Goal: Task Accomplishment & Management: Use online tool/utility

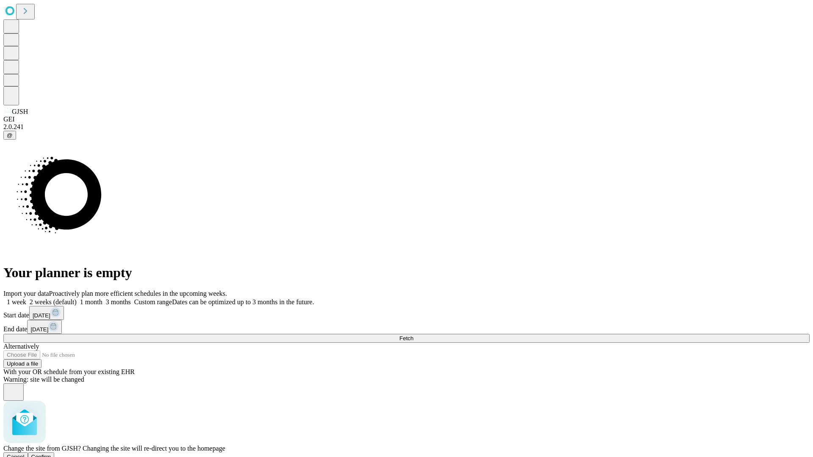
click at [51, 454] on span "Confirm" at bounding box center [41, 457] width 20 height 6
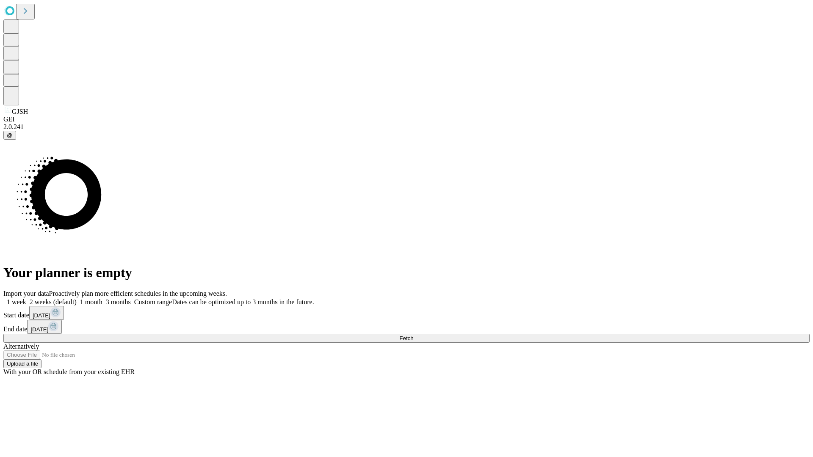
click at [26, 298] on label "1 week" at bounding box center [14, 301] width 23 height 7
click at [413, 335] on span "Fetch" at bounding box center [406, 338] width 14 height 6
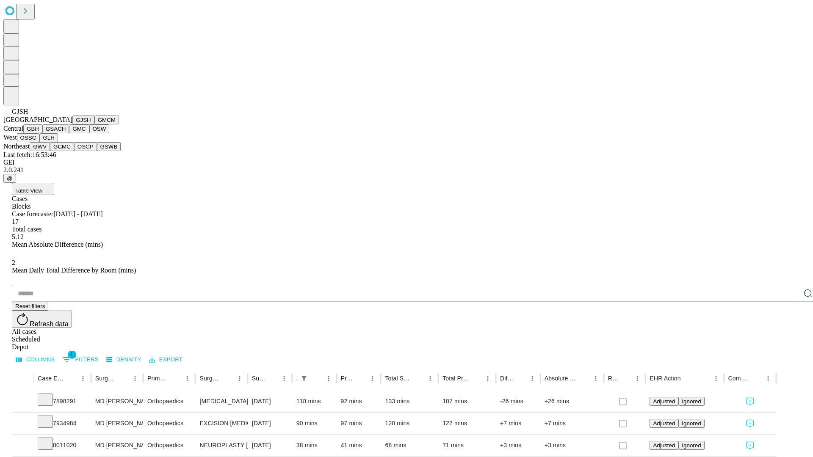
click at [94, 124] on button "GMCM" at bounding box center [106, 120] width 25 height 9
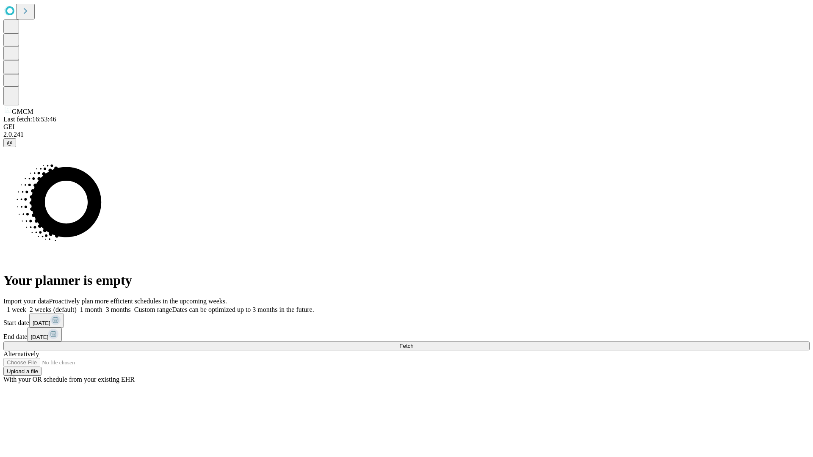
click at [26, 306] on label "1 week" at bounding box center [14, 309] width 23 height 7
click at [413, 343] on span "Fetch" at bounding box center [406, 346] width 14 height 6
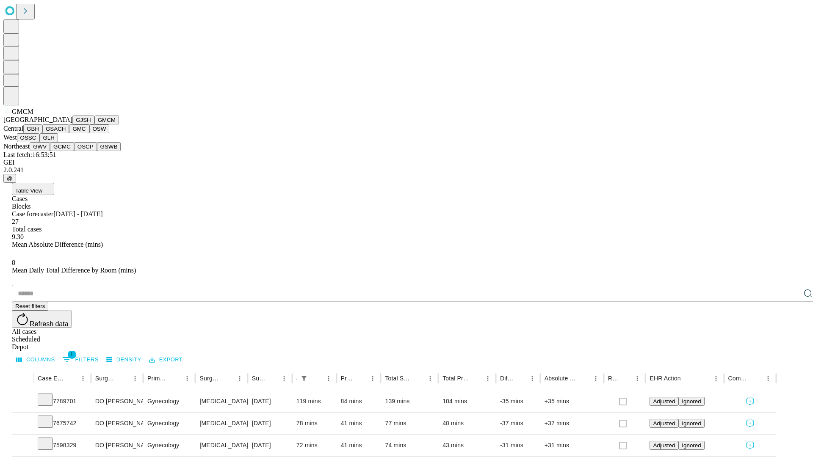
click at [42, 133] on button "GBH" at bounding box center [32, 128] width 19 height 9
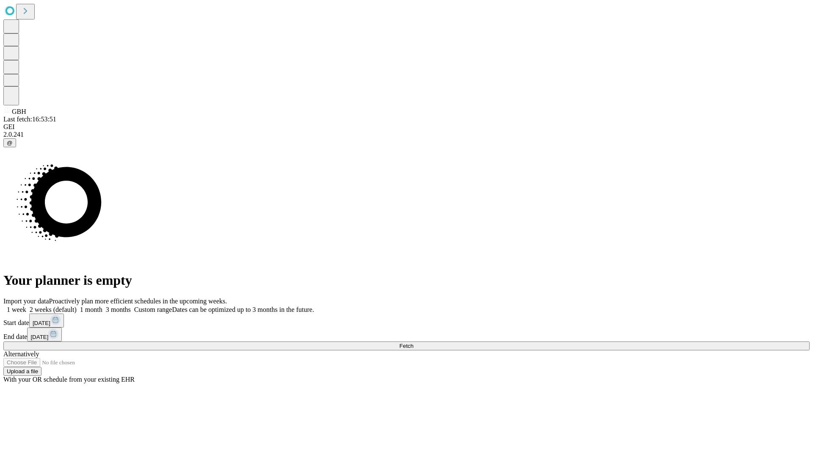
click at [26, 306] on label "1 week" at bounding box center [14, 309] width 23 height 7
click at [413, 343] on span "Fetch" at bounding box center [406, 346] width 14 height 6
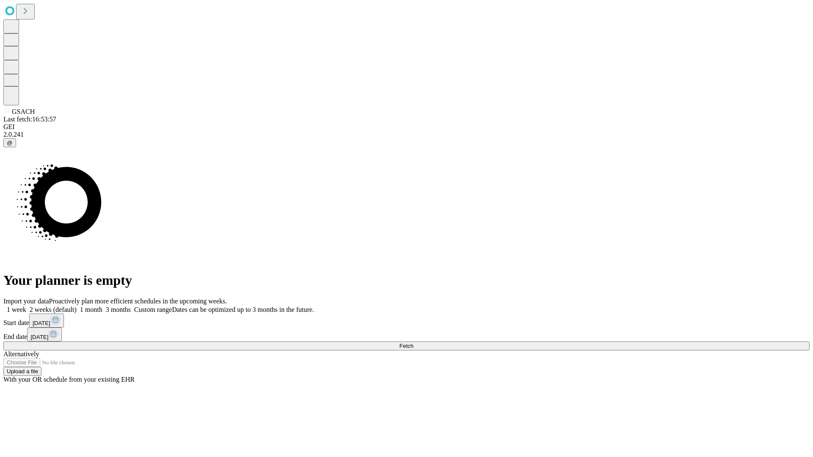
click at [26, 306] on label "1 week" at bounding box center [14, 309] width 23 height 7
click at [413, 343] on span "Fetch" at bounding box center [406, 346] width 14 height 6
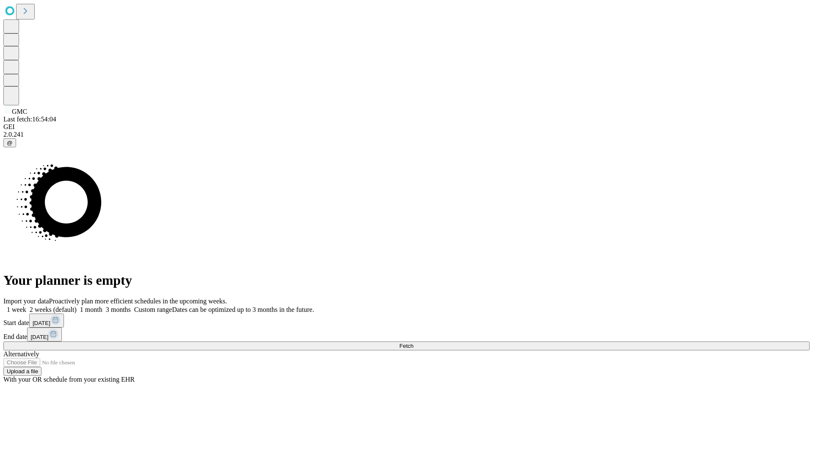
click at [26, 306] on label "1 week" at bounding box center [14, 309] width 23 height 7
click at [413, 343] on span "Fetch" at bounding box center [406, 346] width 14 height 6
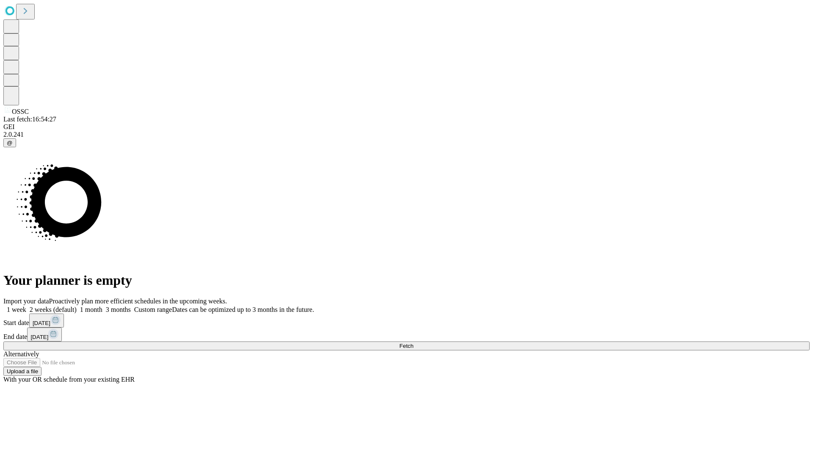
click at [26, 306] on label "1 week" at bounding box center [14, 309] width 23 height 7
click at [413, 343] on span "Fetch" at bounding box center [406, 346] width 14 height 6
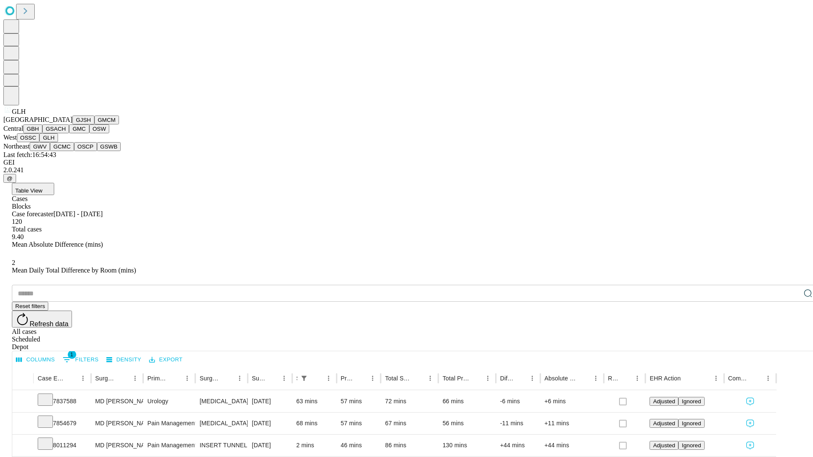
click at [50, 151] on button "GWV" at bounding box center [40, 146] width 20 height 9
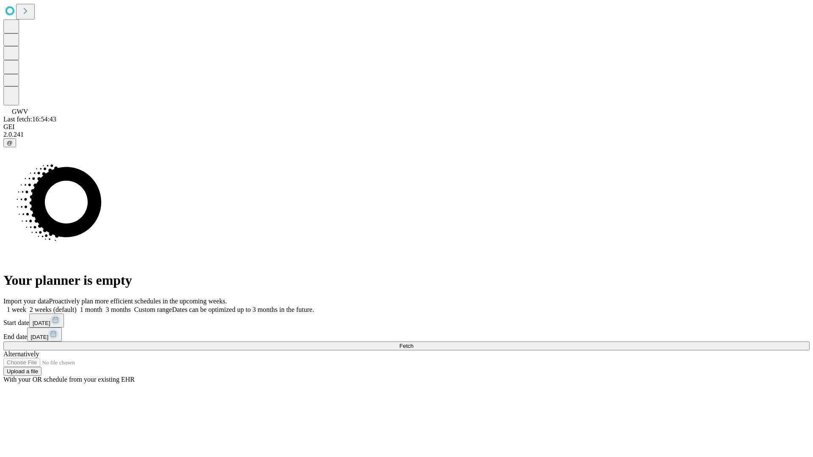
click at [413, 343] on span "Fetch" at bounding box center [406, 346] width 14 height 6
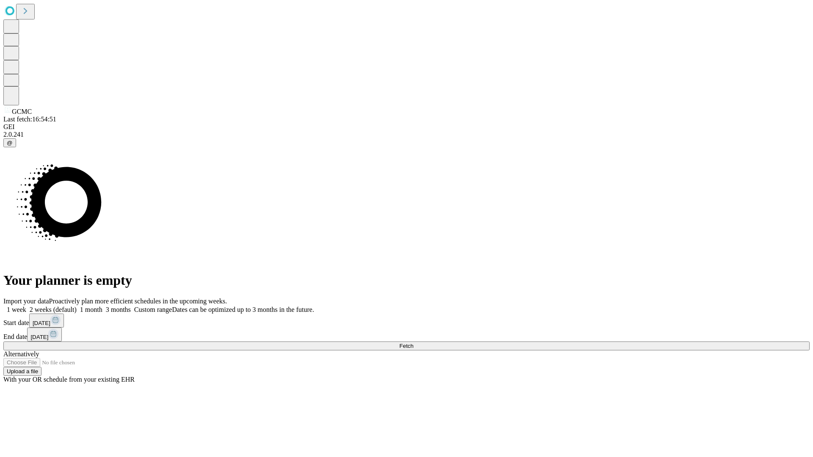
click at [26, 306] on label "1 week" at bounding box center [14, 309] width 23 height 7
click at [413, 343] on span "Fetch" at bounding box center [406, 346] width 14 height 6
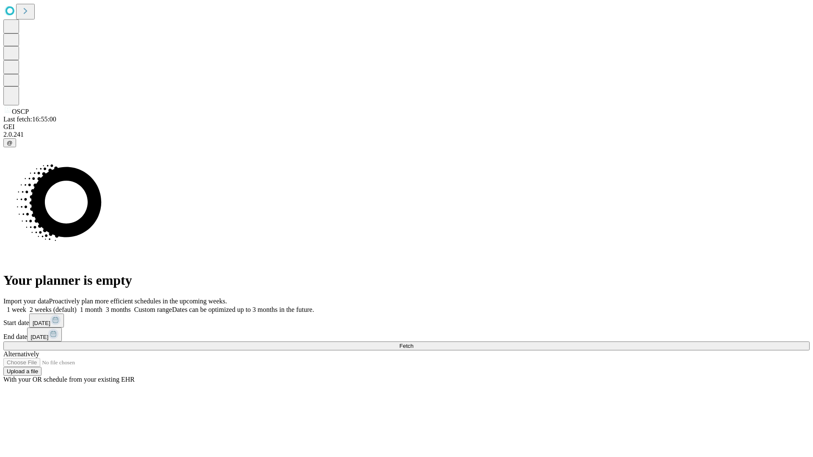
click at [26, 306] on label "1 week" at bounding box center [14, 309] width 23 height 7
click at [413, 343] on span "Fetch" at bounding box center [406, 346] width 14 height 6
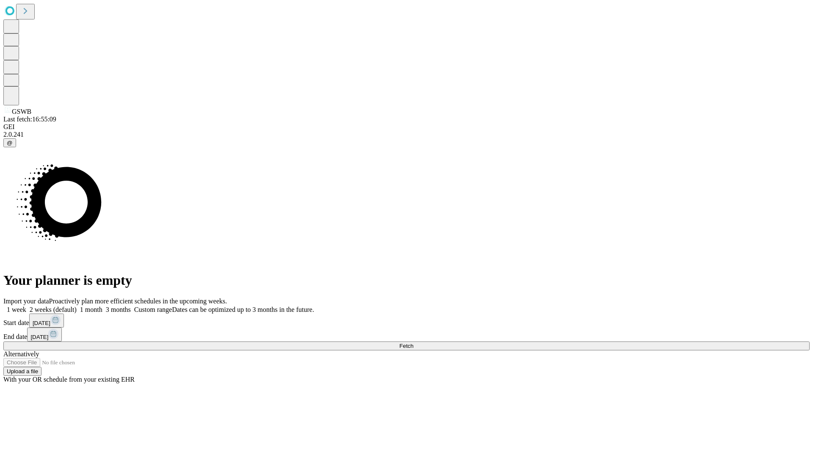
click at [26, 306] on label "1 week" at bounding box center [14, 309] width 23 height 7
click at [413, 343] on span "Fetch" at bounding box center [406, 346] width 14 height 6
